Goal: Task Accomplishment & Management: Manage account settings

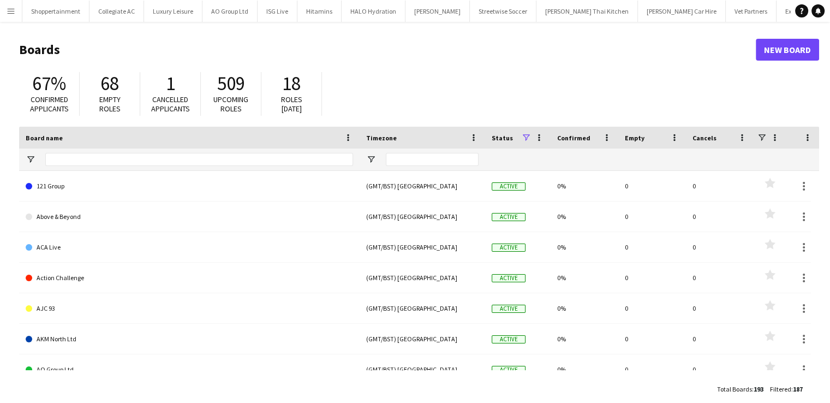
click at [13, 11] on app-icon "Menu" at bounding box center [11, 11] width 9 height 9
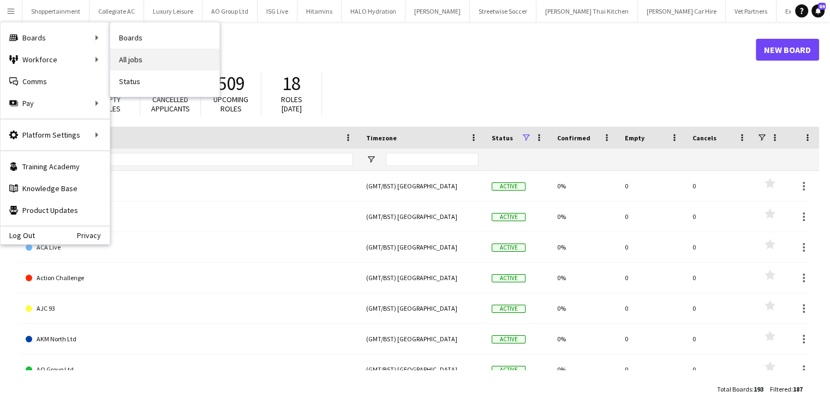
click at [126, 51] on link "All jobs" at bounding box center [164, 60] width 109 height 22
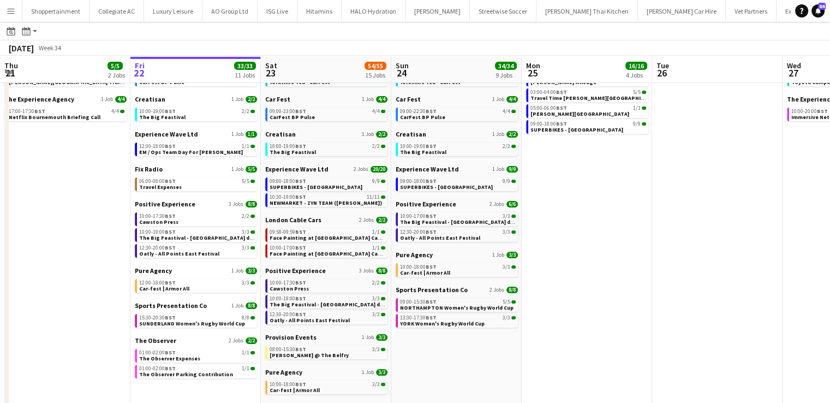
scroll to position [62, 0]
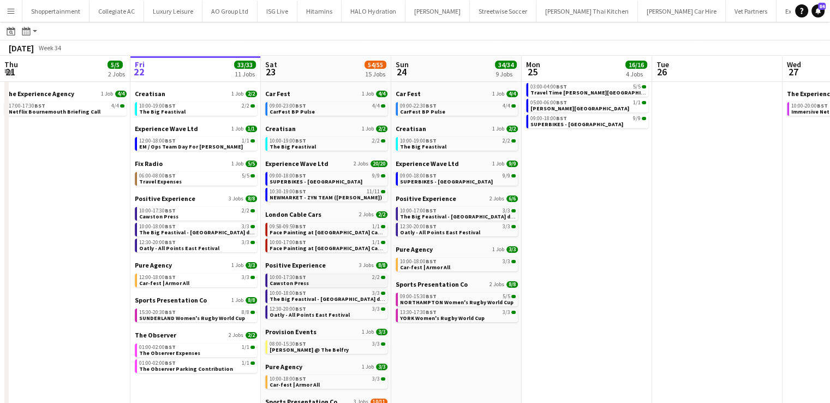
click at [277, 279] on span "10:00-17:30 BST" at bounding box center [288, 277] width 37 height 5
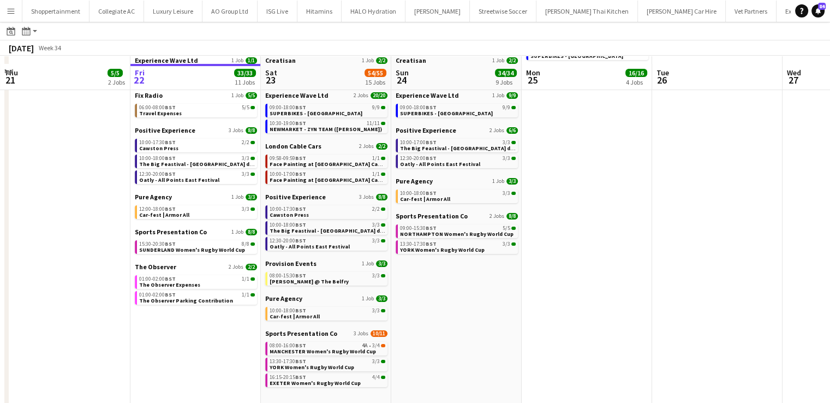
scroll to position [143, 0]
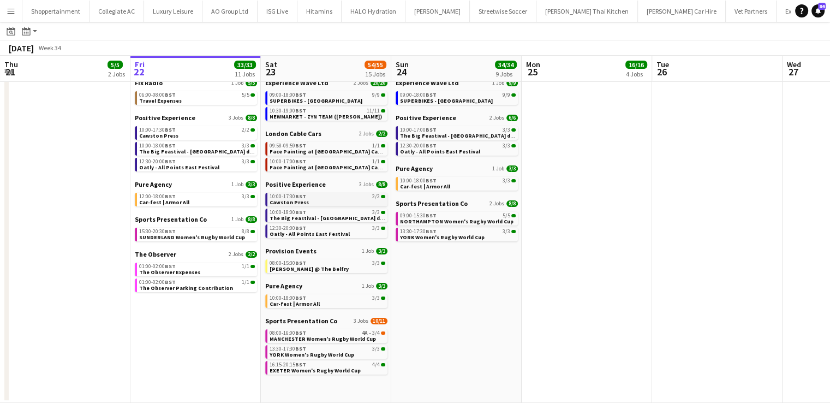
click at [278, 201] on span "Cawston Press" at bounding box center [289, 202] width 39 height 7
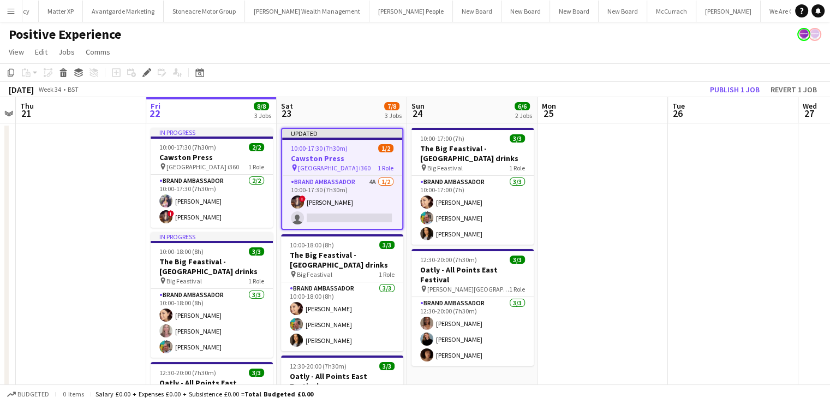
scroll to position [0, 6285]
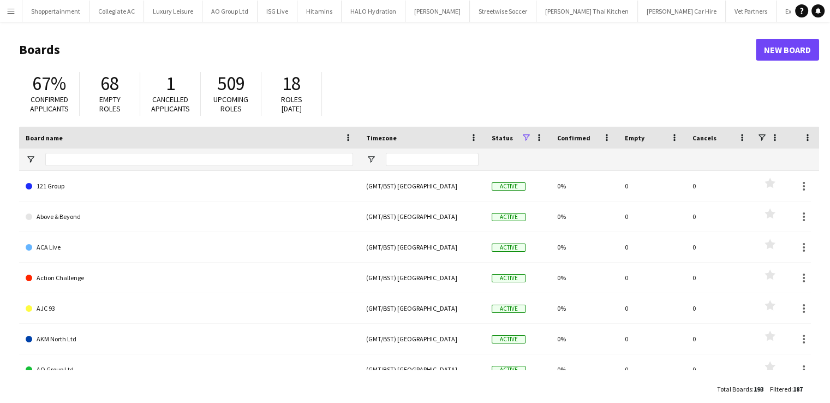
click at [13, 7] on app-icon "Menu" at bounding box center [11, 11] width 9 height 9
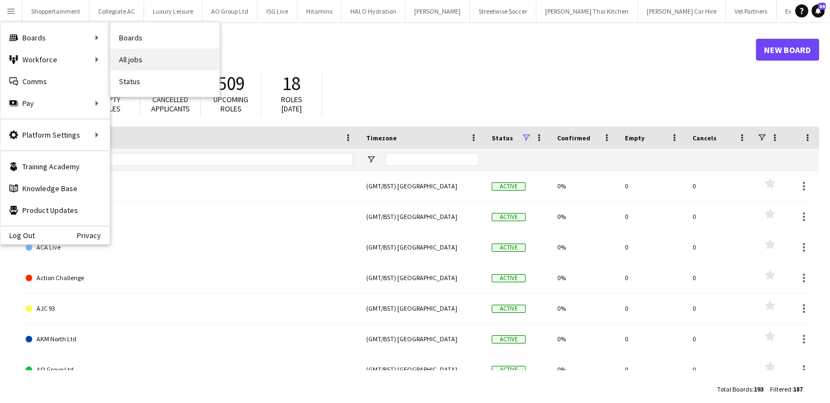
click at [122, 55] on link "All jobs" at bounding box center [164, 60] width 109 height 22
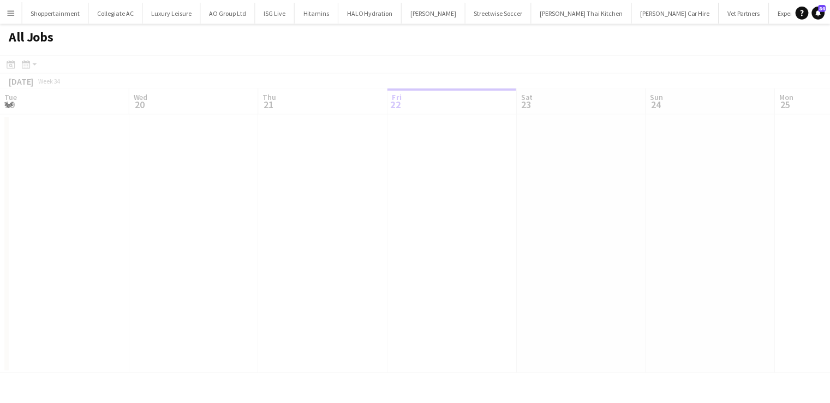
scroll to position [0, 261]
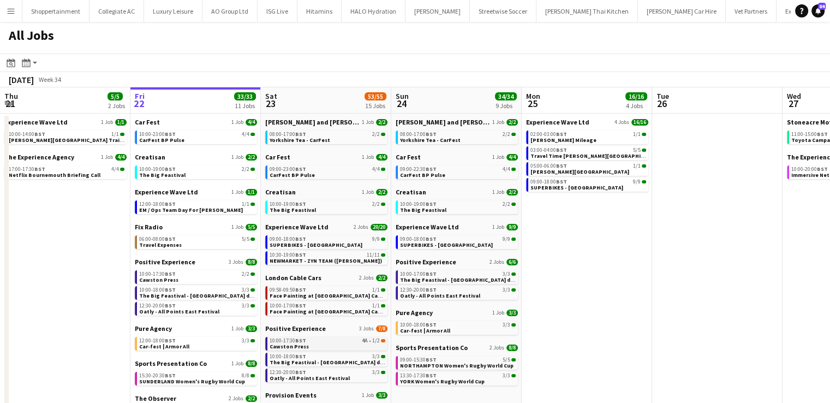
click at [299, 343] on span "Cawston Press" at bounding box center [289, 346] width 39 height 7
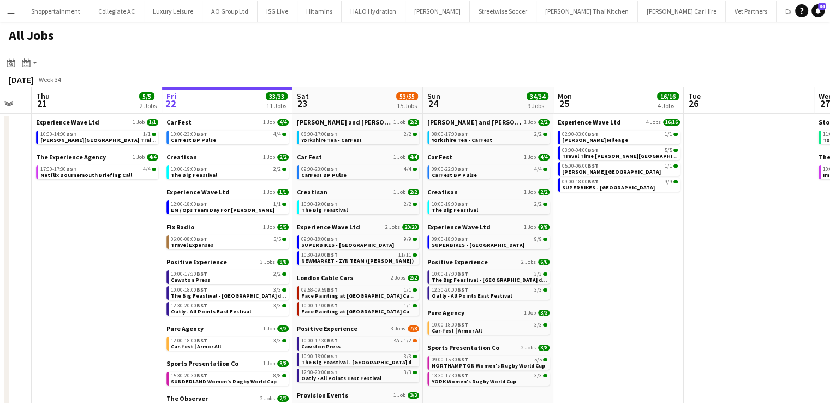
scroll to position [0, 228]
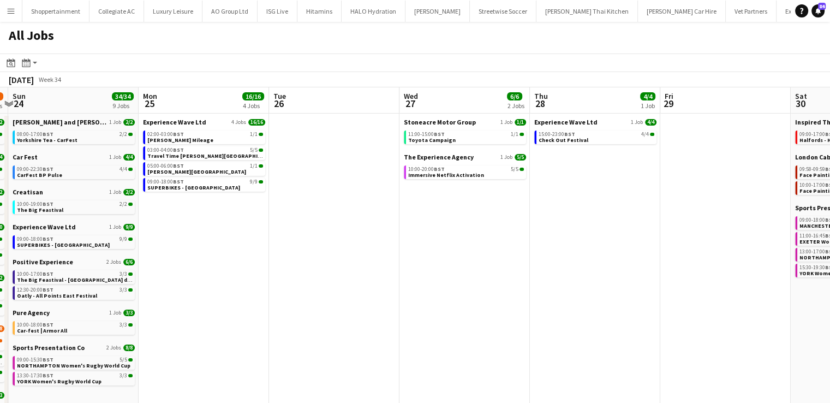
drag, startPoint x: 635, startPoint y: 234, endPoint x: 252, endPoint y: 216, distance: 383.5
click at [252, 216] on app-calendar-viewport "Thu 21 5/5 2 Jobs Fri 22 33/33 11 Jobs Sat 23 53/55 15 Jobs Sun 24 34/34 9 Jobs…" at bounding box center [415, 317] width 830 height 460
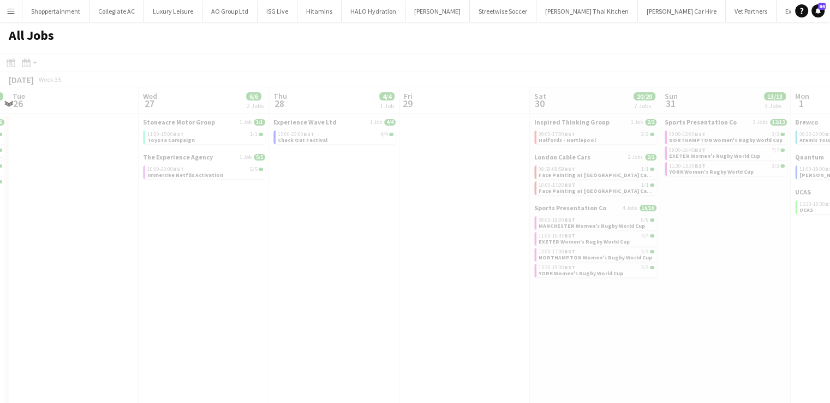
scroll to position [0, 329]
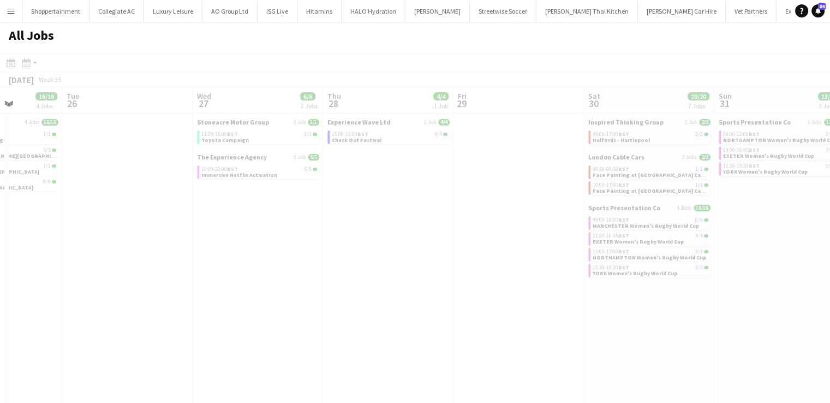
drag, startPoint x: 553, startPoint y: 214, endPoint x: 347, endPoint y: 236, distance: 207.4
click at [216, 243] on app-all-jobs "All Jobs Date picker AUG 2025 AUG 2025 Monday M Tuesday T Wednesday W Thursday …" at bounding box center [415, 284] width 830 height 525
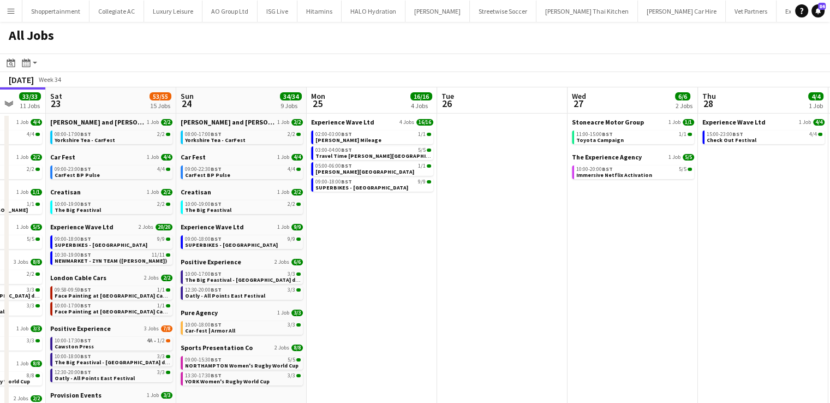
scroll to position [0, 345]
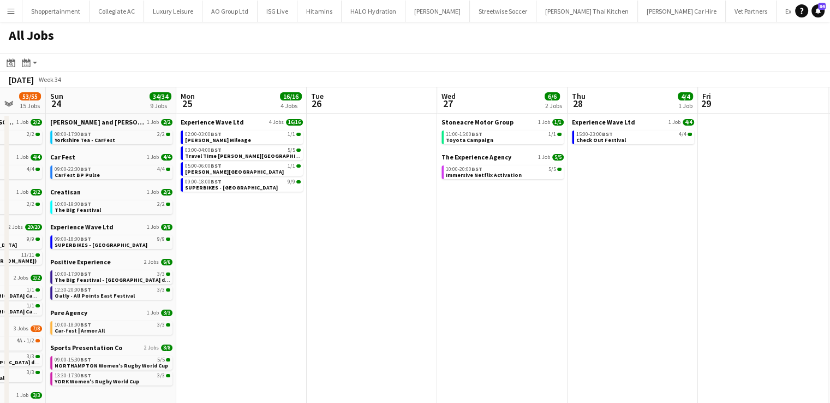
drag, startPoint x: 555, startPoint y: 288, endPoint x: 838, endPoint y: 230, distance: 288.5
click at [830, 230] on html "Menu Boards Boards Boards All jobs Status Workforce Workforce My Workforce Recr…" at bounding box center [415, 273] width 830 height 547
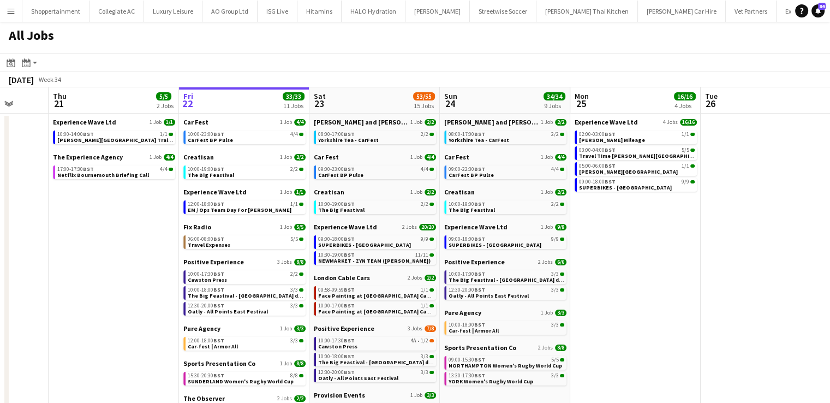
scroll to position [0, 342]
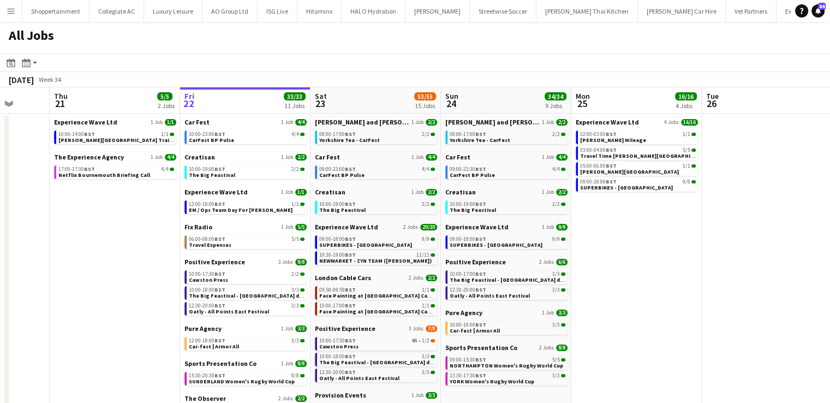
drag, startPoint x: 291, startPoint y: 222, endPoint x: 686, endPoint y: 243, distance: 395.7
click at [686, 243] on app-calendar-viewport "Mon 18 Tue 19 9/9 1 Job Wed 20 Thu 21 5/5 2 Jobs Fri 22 33/33 11 Jobs Sat 23 53…" at bounding box center [415, 317] width 830 height 460
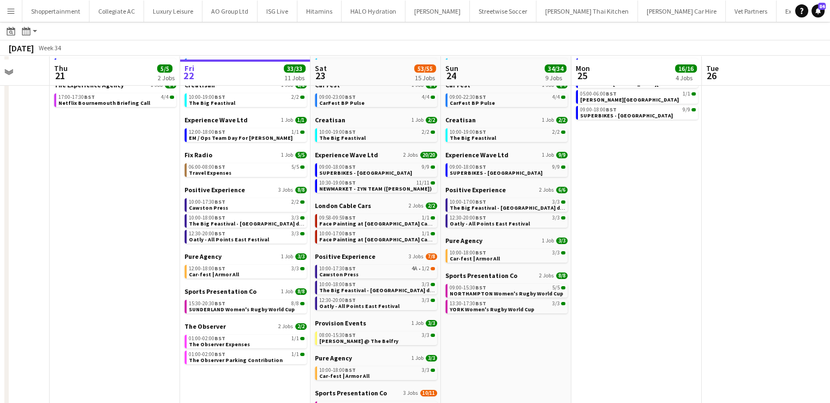
scroll to position [74, 0]
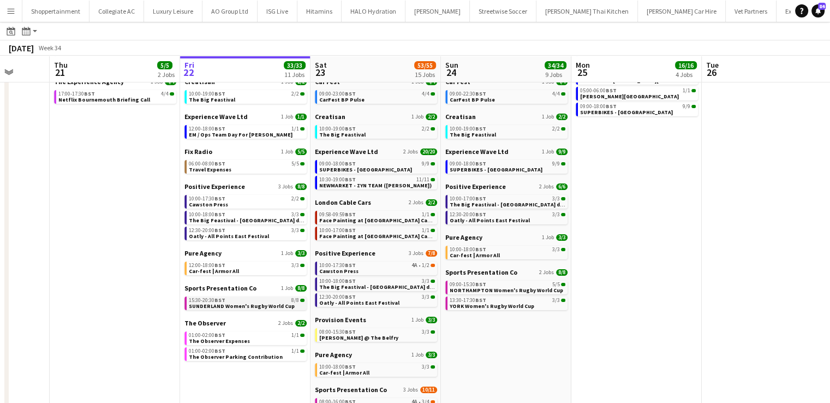
click at [212, 302] on span "SUNDERLAND Women's Rugby World Cup" at bounding box center [242, 305] width 106 height 7
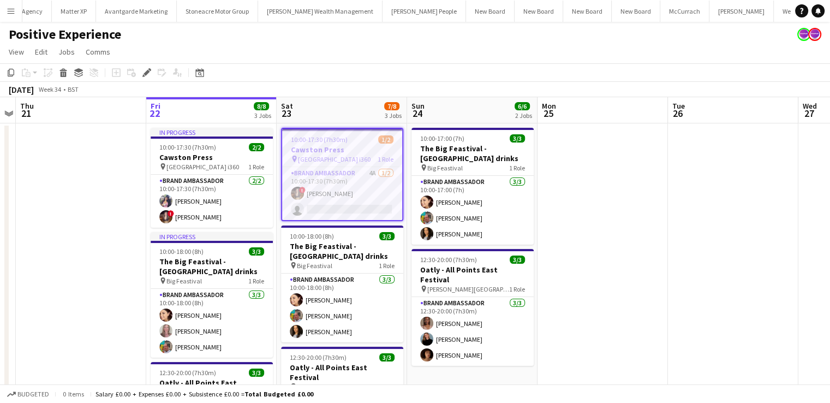
scroll to position [0, 6285]
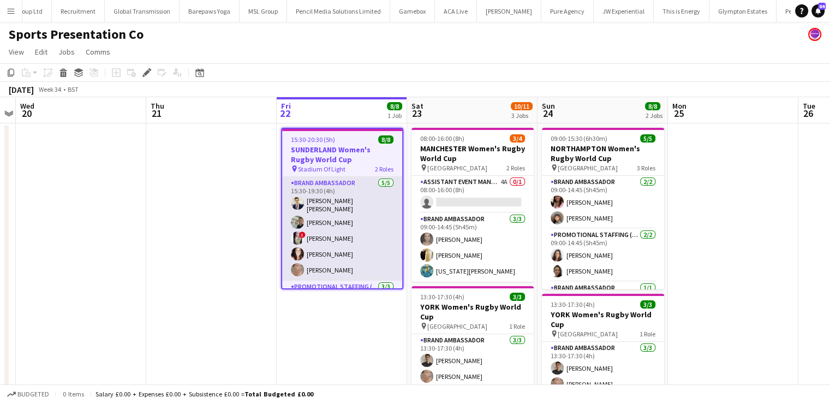
click at [338, 199] on app-card-role "Brand Ambassador [DATE] 15:30-19:30 (4h) [PERSON_NAME] [PERSON_NAME] [PERSON_NA…" at bounding box center [342, 229] width 120 height 104
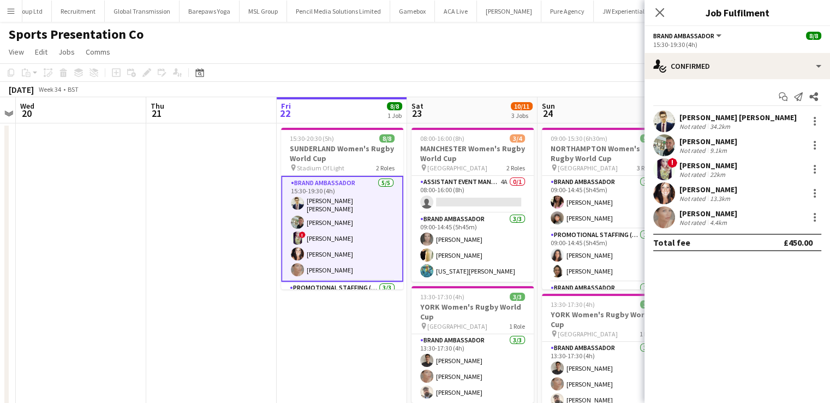
click at [715, 110] on div "[PERSON_NAME] [PERSON_NAME] Not rated 34.2km" at bounding box center [738, 121] width 186 height 22
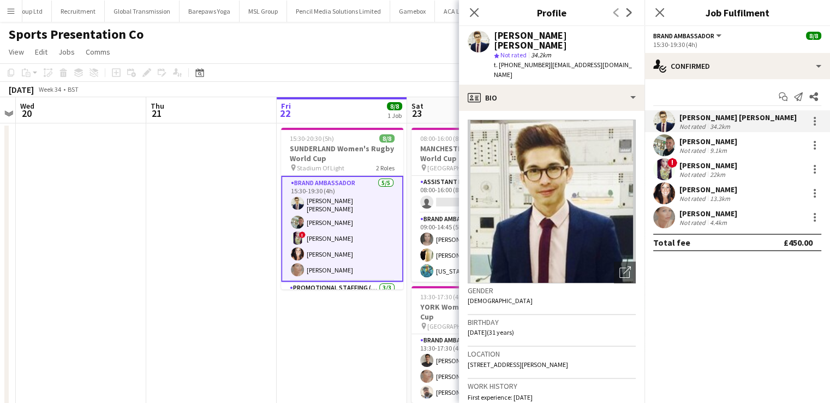
click at [691, 140] on div "[PERSON_NAME]" at bounding box center [708, 141] width 58 height 10
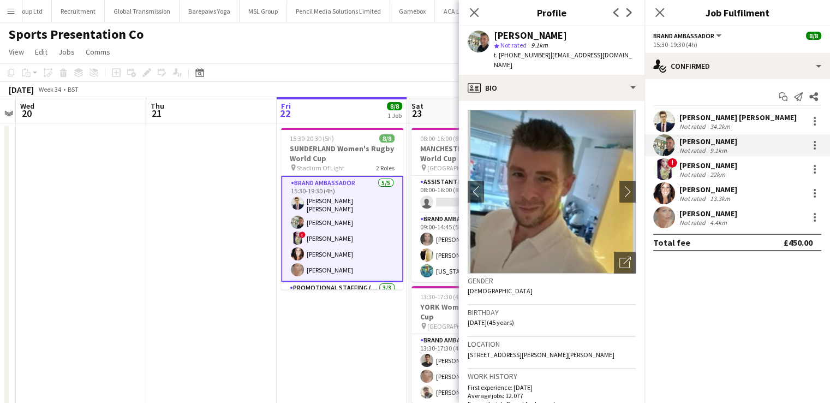
click at [687, 165] on div "[PERSON_NAME]" at bounding box center [708, 165] width 58 height 10
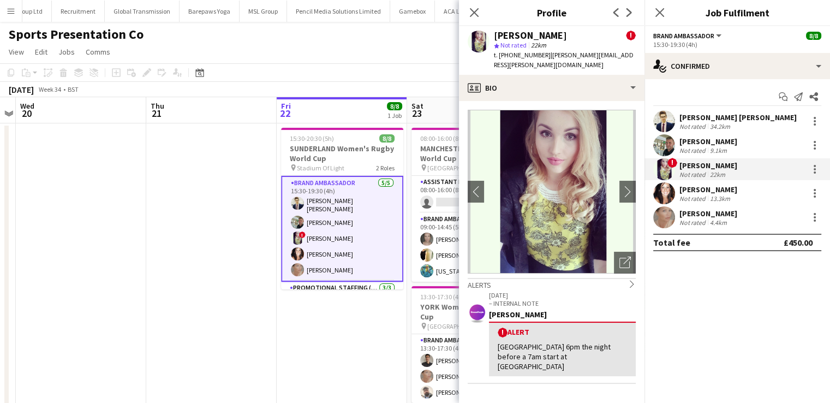
click at [694, 189] on div "[PERSON_NAME]" at bounding box center [708, 189] width 58 height 10
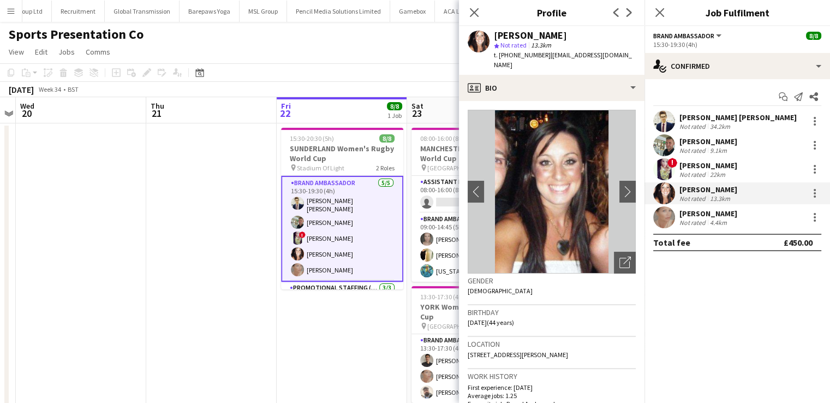
click at [698, 212] on div "[PERSON_NAME]" at bounding box center [708, 213] width 58 height 10
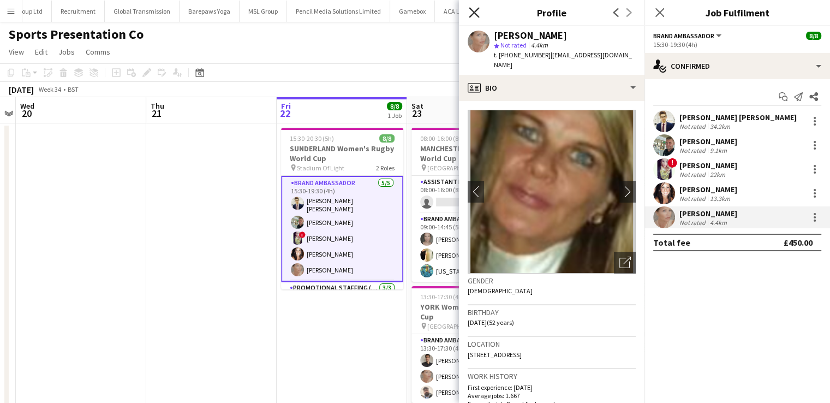
click at [473, 15] on icon "Close pop-in" at bounding box center [474, 12] width 10 height 10
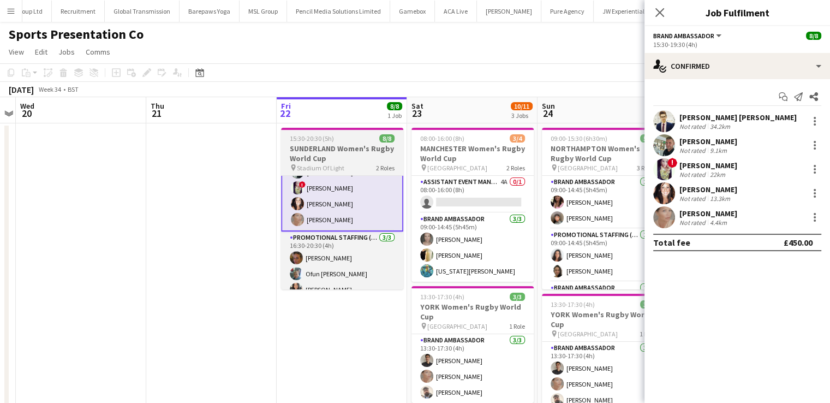
scroll to position [61, 0]
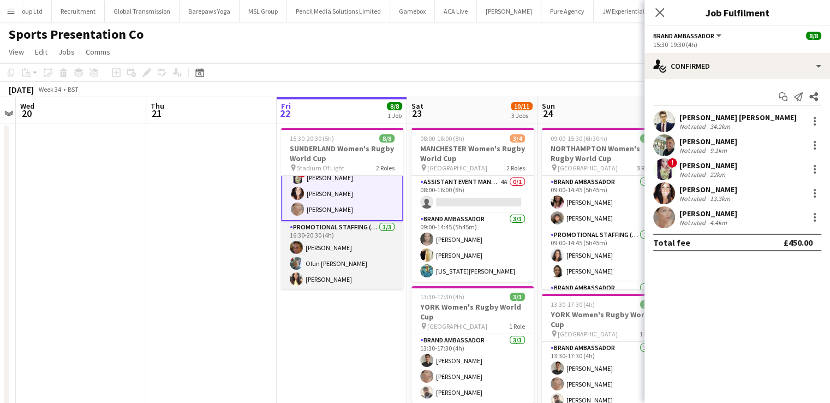
click at [340, 277] on app-card-role "Promotional Staffing (Brand Ambassadors) [DATE] 16:30-20:30 (4h) [PERSON_NAME] …" at bounding box center [342, 255] width 122 height 69
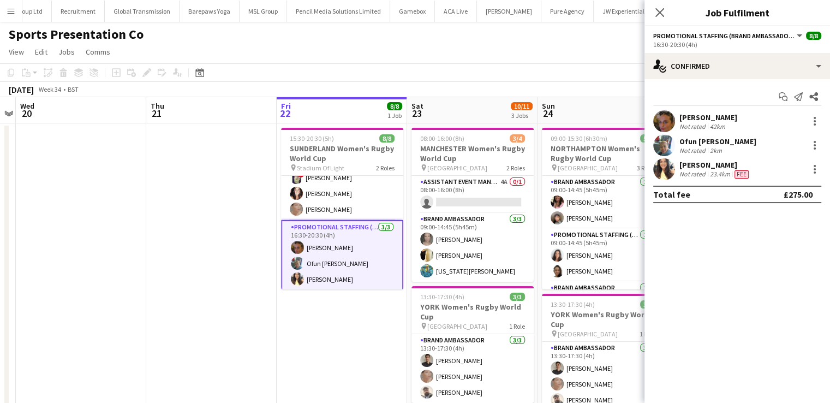
click at [708, 162] on div "[PERSON_NAME]" at bounding box center [714, 165] width 71 height 10
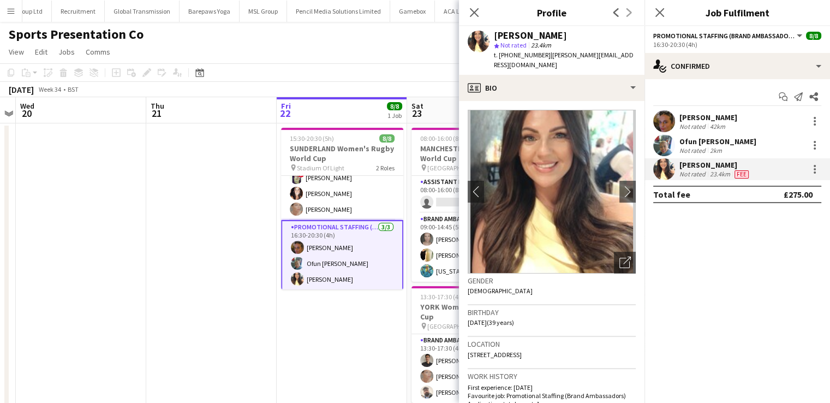
click at [706, 139] on div "Ofun [PERSON_NAME]" at bounding box center [717, 141] width 77 height 10
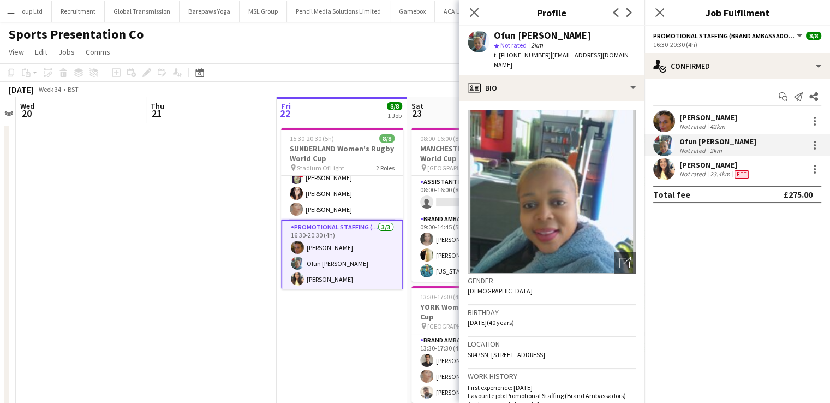
click at [699, 114] on div "[PERSON_NAME]" at bounding box center [708, 117] width 58 height 10
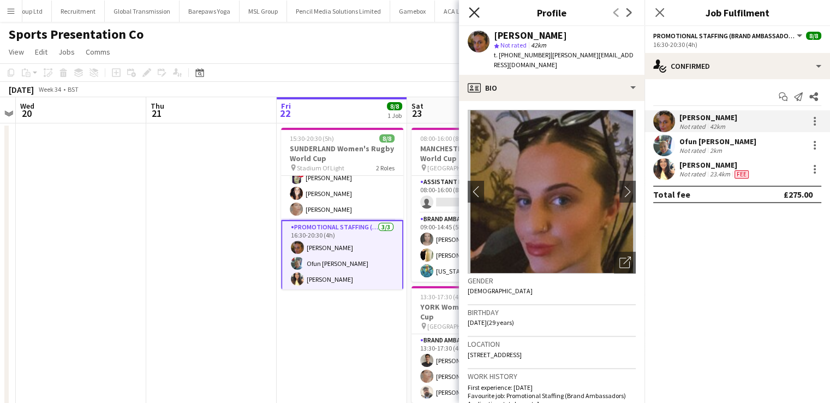
click at [474, 16] on icon "Close pop-in" at bounding box center [474, 12] width 10 height 10
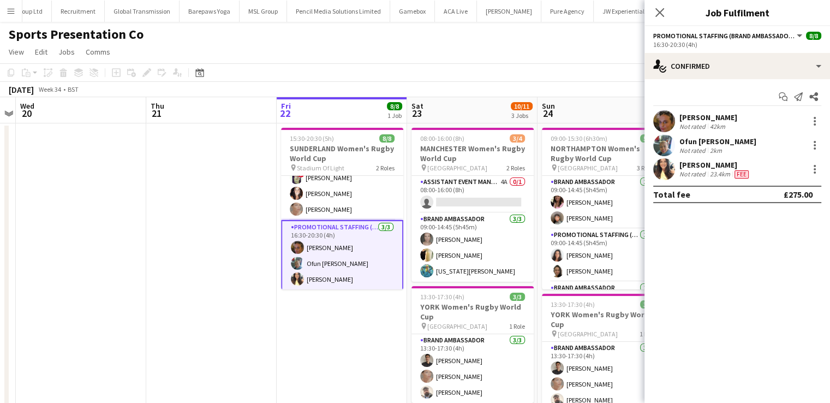
click at [667, 10] on div "Close pop-in" at bounding box center [660, 12] width 31 height 25
click at [659, 14] on icon at bounding box center [659, 12] width 10 height 10
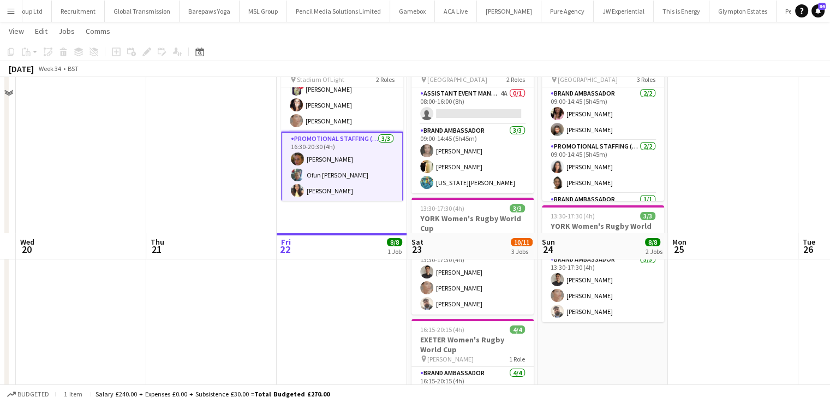
scroll to position [264, 0]
